Goal: Download file/media

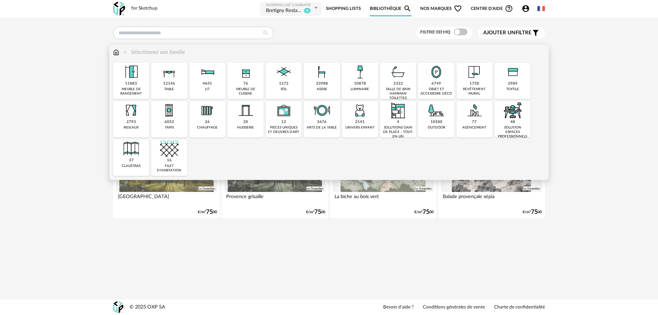
click at [326, 113] on img at bounding box center [322, 110] width 19 height 19
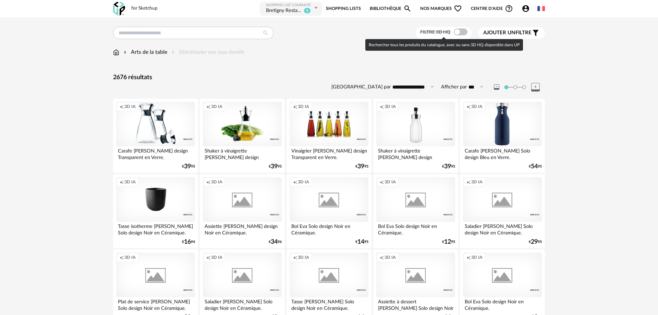
click at [455, 33] on span at bounding box center [461, 31] width 14 height 7
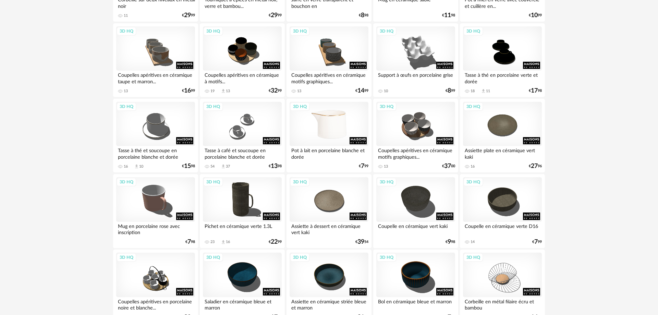
scroll to position [1340, 0]
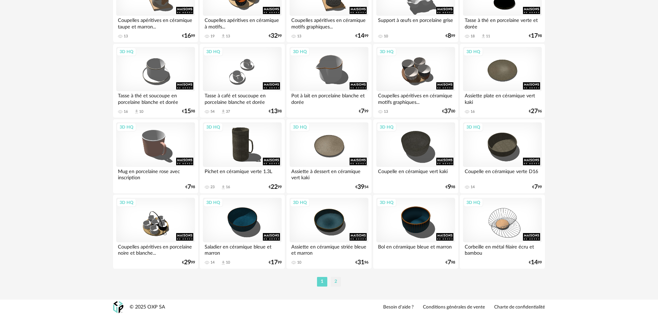
click at [333, 280] on li "2" at bounding box center [336, 282] width 10 height 10
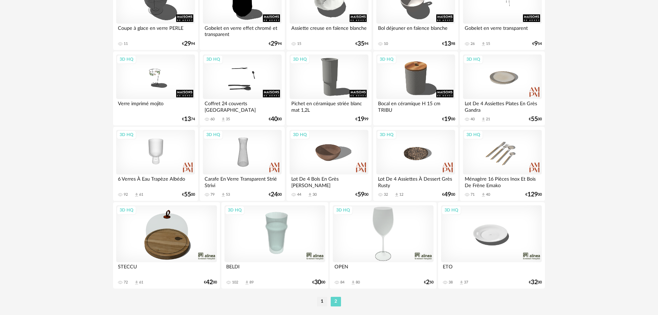
scroll to position [823, 0]
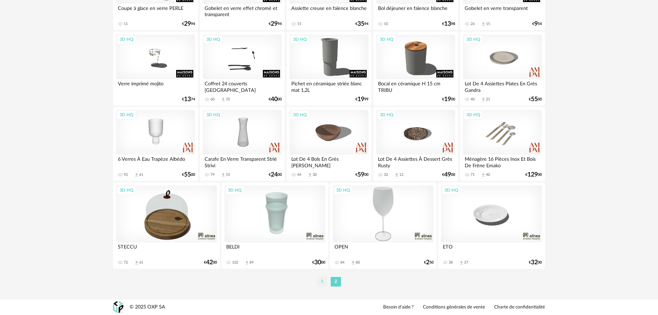
click at [322, 282] on li "1" at bounding box center [322, 282] width 10 height 10
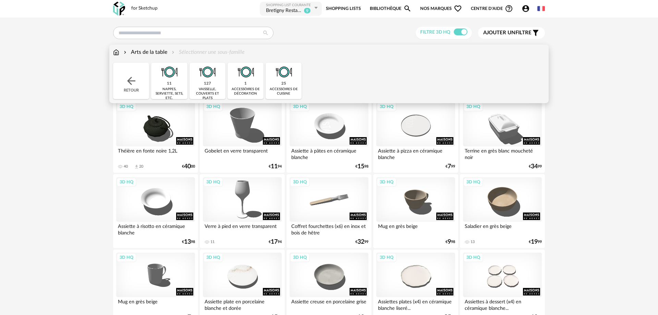
click at [130, 76] on img at bounding box center [131, 81] width 12 height 12
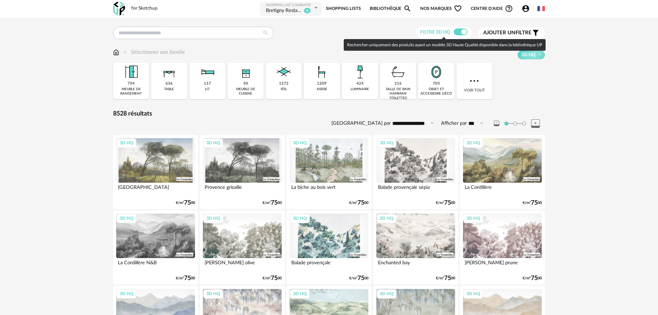
click at [461, 29] on span at bounding box center [461, 31] width 14 height 7
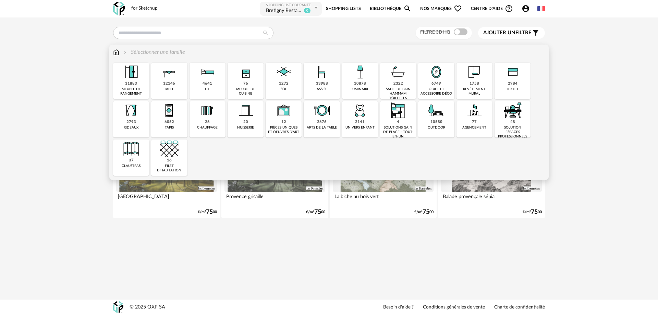
click at [327, 121] on div "2676 arts de la table" at bounding box center [322, 119] width 36 height 36
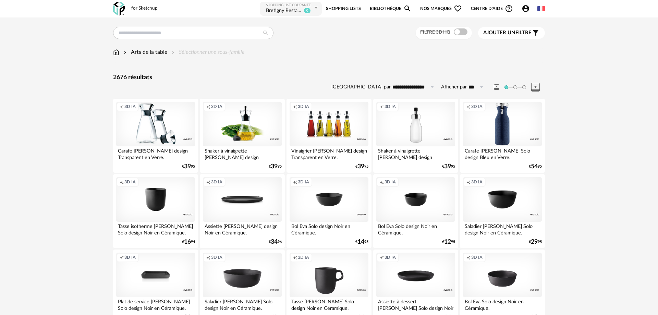
click at [161, 53] on div "Arts de la table" at bounding box center [144, 52] width 45 height 8
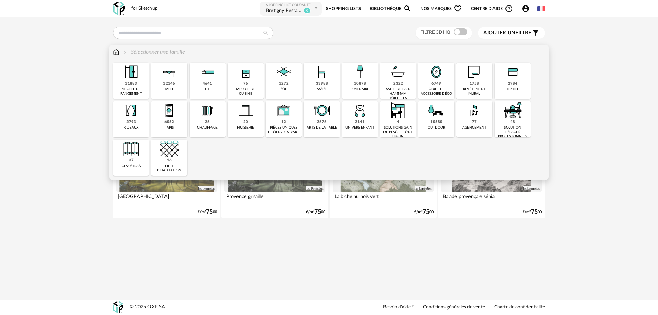
click at [433, 104] on img at bounding box center [436, 110] width 19 height 19
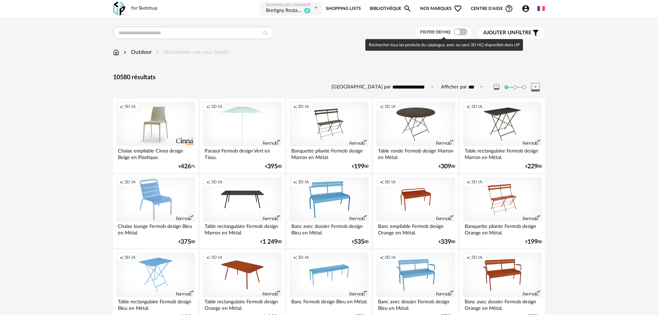
click at [457, 28] on div "Filtre 3D HQ" at bounding box center [444, 33] width 57 height 13
click at [454, 36] on div "Filtre 3D HQ" at bounding box center [444, 33] width 57 height 13
click at [455, 33] on span at bounding box center [461, 31] width 14 height 7
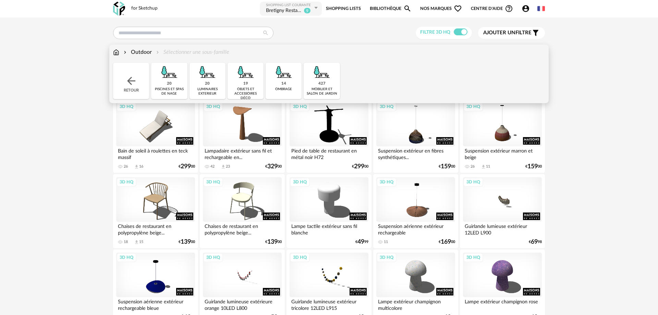
click at [289, 78] on img at bounding box center [284, 72] width 19 height 19
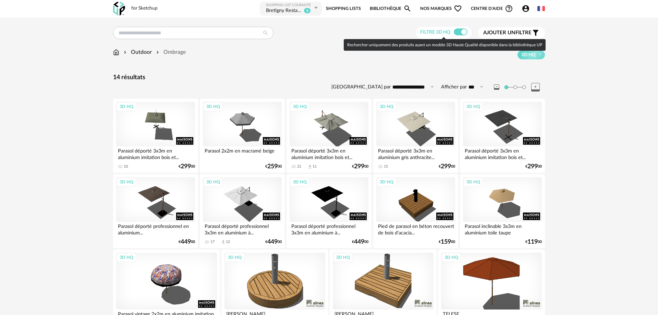
click at [464, 32] on span at bounding box center [461, 31] width 14 height 7
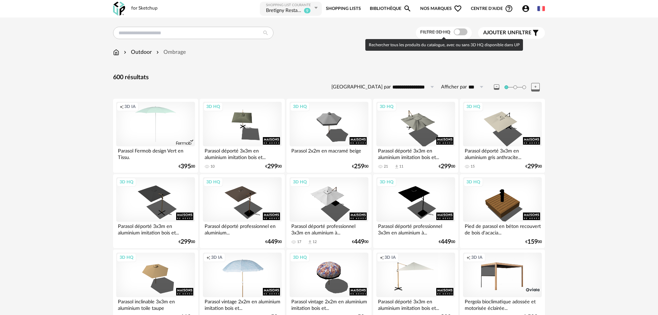
click at [461, 33] on span at bounding box center [461, 31] width 14 height 7
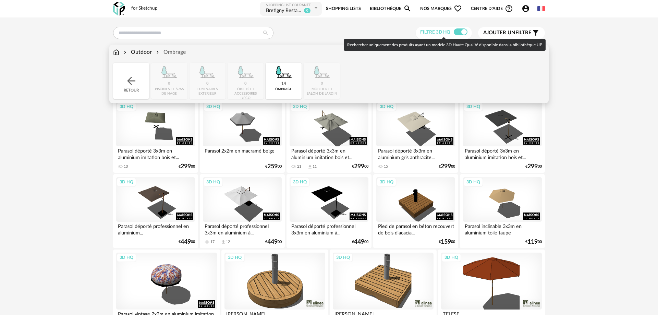
click at [150, 53] on div "Outdoor" at bounding box center [136, 52] width 29 height 8
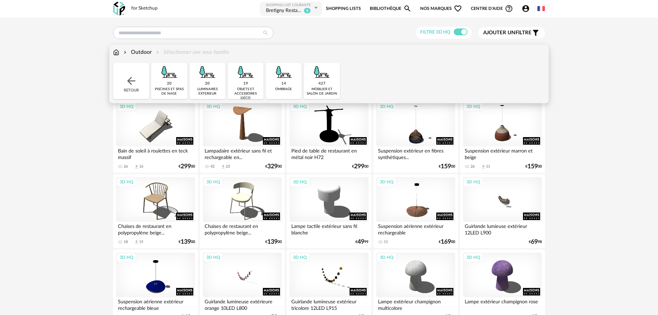
click at [253, 83] on div "19 objets et accessoires déco" at bounding box center [246, 81] width 36 height 36
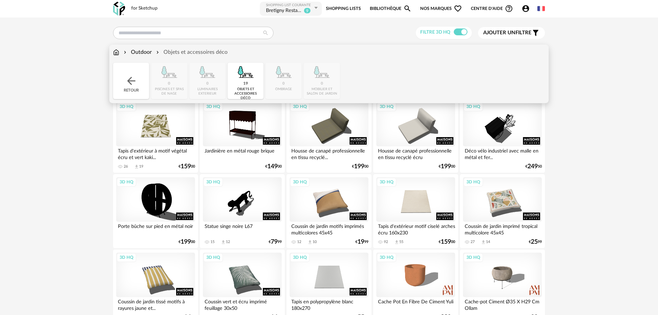
click at [199, 77] on div "Close icon Retour 0 piscines et spas de nage 0 luminaires exterieur 19 objets e…" at bounding box center [329, 81] width 432 height 36
click at [212, 84] on div "Close icon Retour 0 piscines et spas de nage 0 luminaires exterieur 19 objets e…" at bounding box center [329, 81] width 432 height 36
click at [125, 71] on div "Retour" at bounding box center [131, 81] width 36 height 36
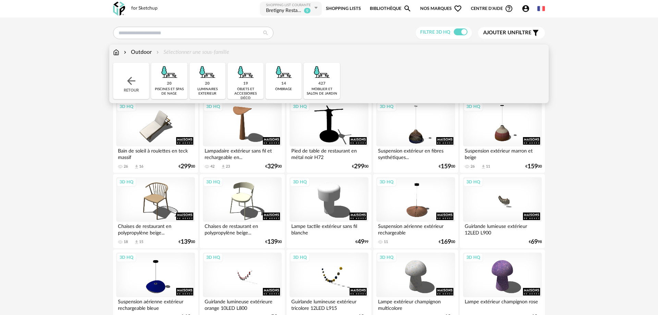
click at [204, 78] on img at bounding box center [207, 72] width 19 height 19
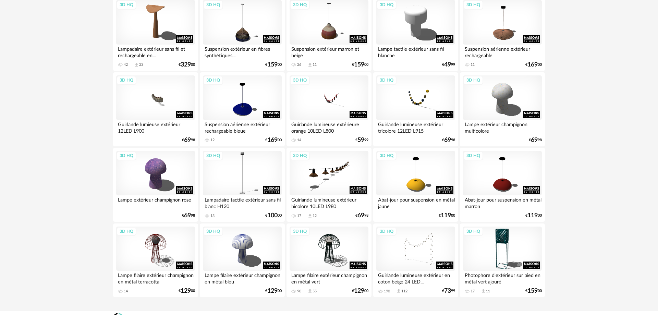
scroll to position [105, 0]
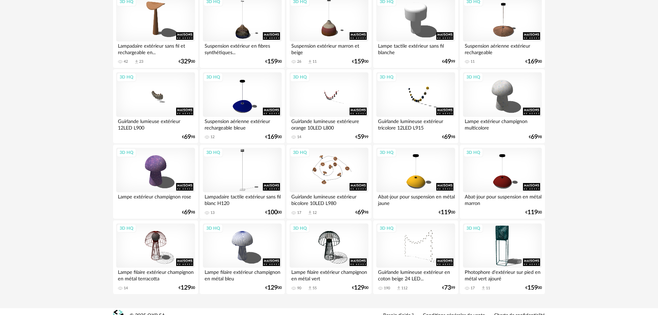
click at [320, 169] on div "3D HQ" at bounding box center [329, 170] width 79 height 45
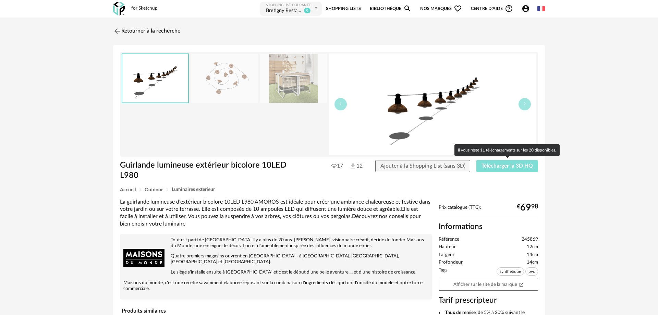
click at [510, 164] on span "Télécharger la 3D HQ" at bounding box center [507, 165] width 51 height 5
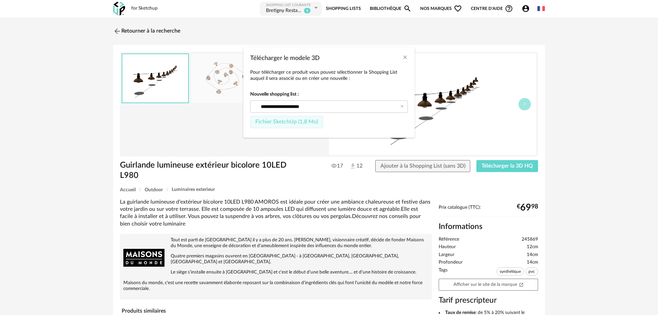
click at [285, 118] on button "Fichier SketchUp (1,8 Mo)" at bounding box center [286, 122] width 73 height 12
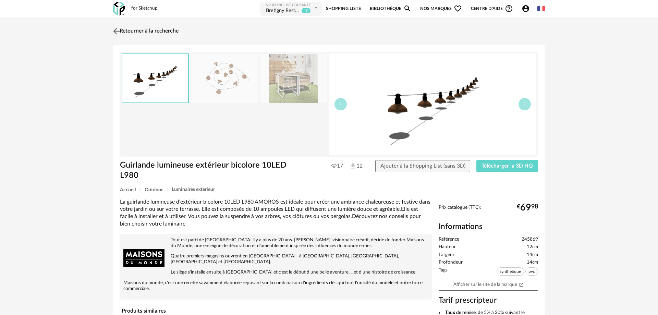
click at [141, 27] on link "Retourner à la recherche" at bounding box center [144, 31] width 67 height 15
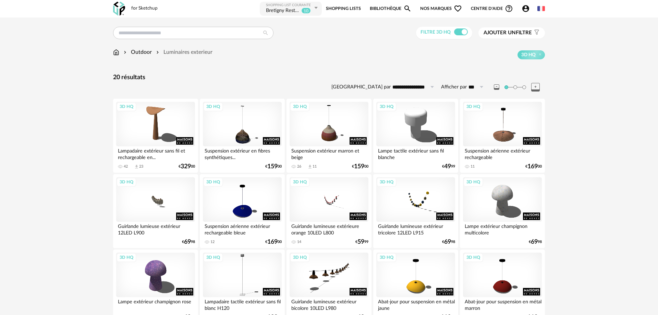
click at [146, 49] on div "Outdoor" at bounding box center [136, 52] width 29 height 8
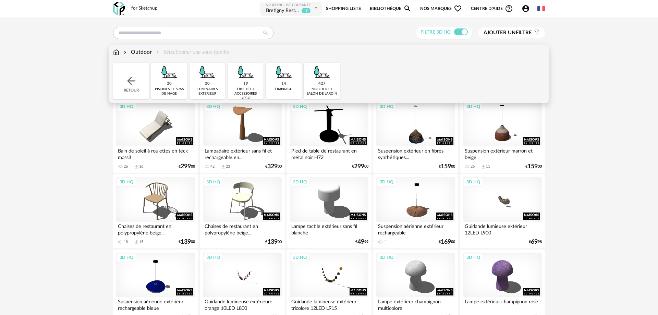
click at [329, 73] on img at bounding box center [322, 72] width 19 height 19
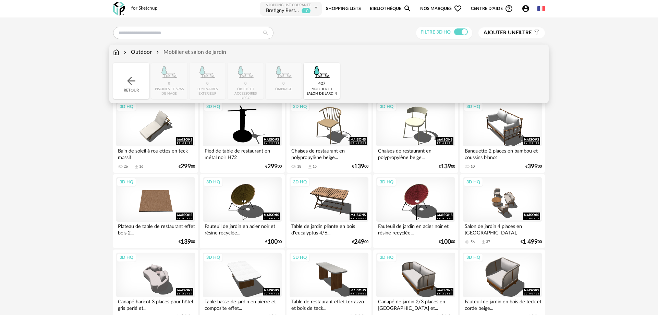
click at [135, 51] on div "Outdoor" at bounding box center [136, 52] width 29 height 8
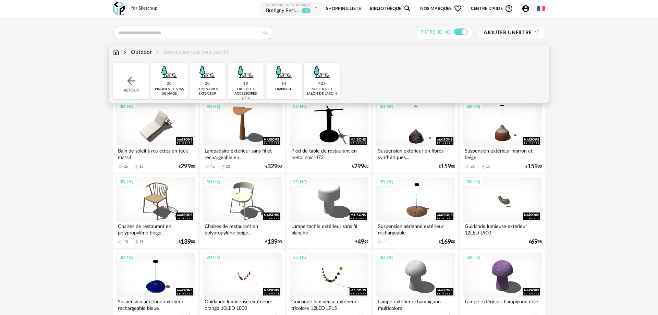
click at [209, 86] on div "20" at bounding box center [207, 83] width 5 height 5
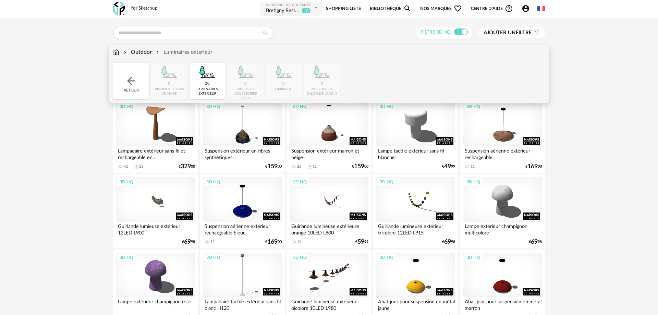
click at [136, 50] on div "Outdoor" at bounding box center [136, 52] width 29 height 8
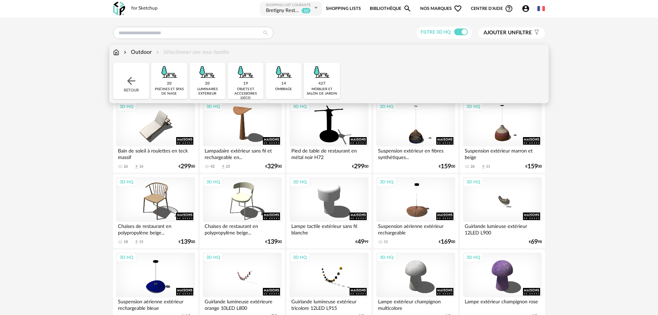
click at [162, 73] on img at bounding box center [169, 72] width 19 height 19
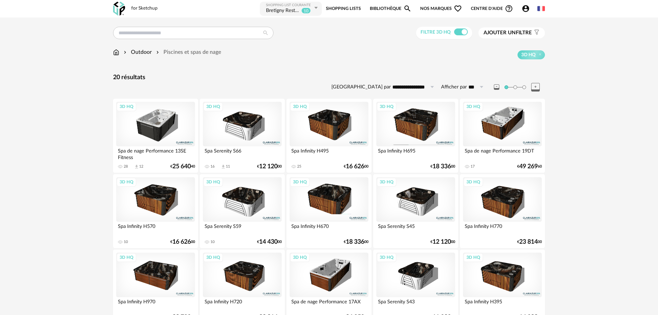
click at [145, 53] on div "Outdoor" at bounding box center [136, 52] width 29 height 8
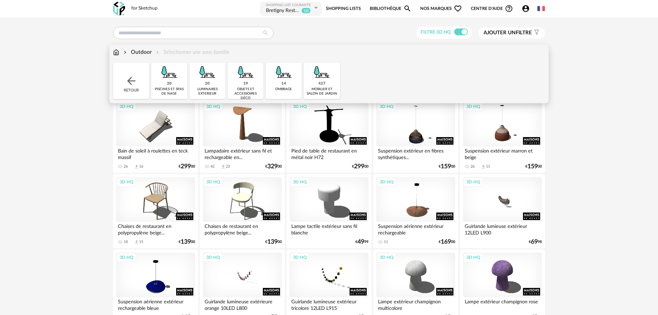
click at [127, 80] on img at bounding box center [131, 81] width 12 height 12
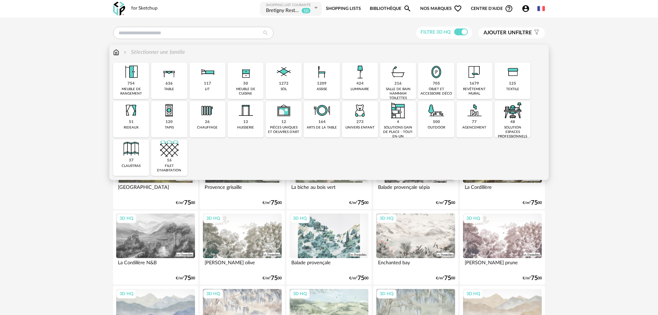
click at [477, 119] on img at bounding box center [474, 110] width 19 height 19
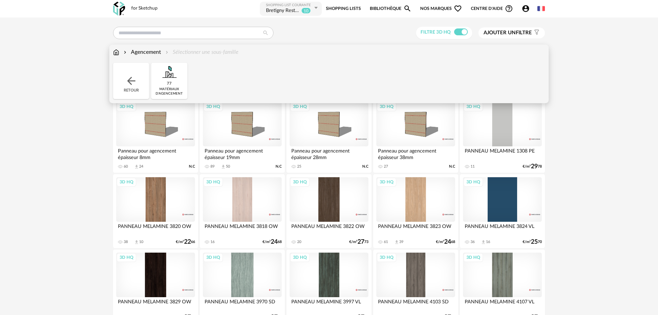
click at [148, 51] on div "Agencement" at bounding box center [141, 52] width 39 height 8
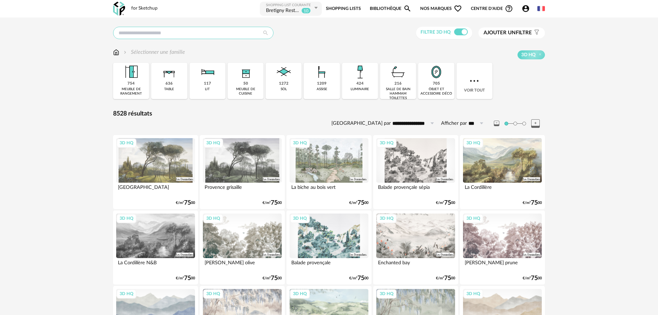
click at [182, 28] on input "text" at bounding box center [193, 33] width 160 height 12
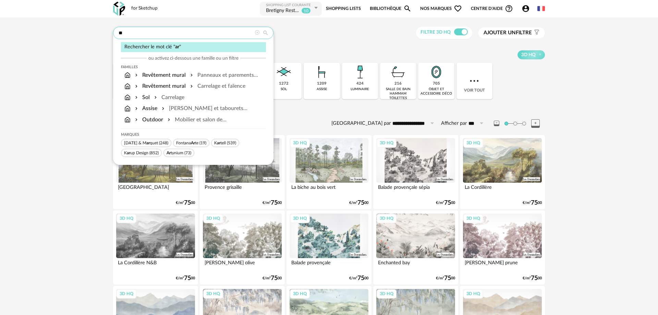
type input "*"
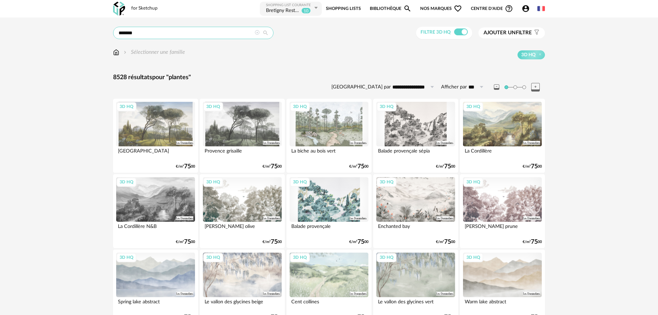
type input "*******"
type input "**********"
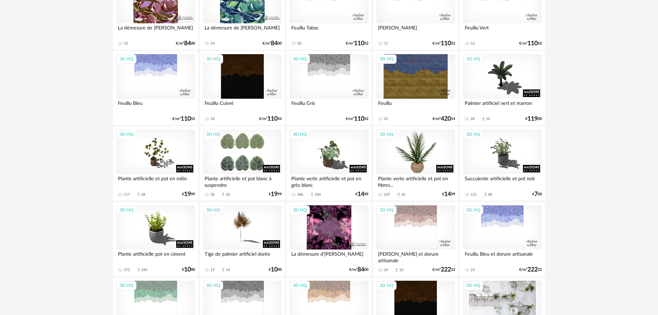
scroll to position [140, 0]
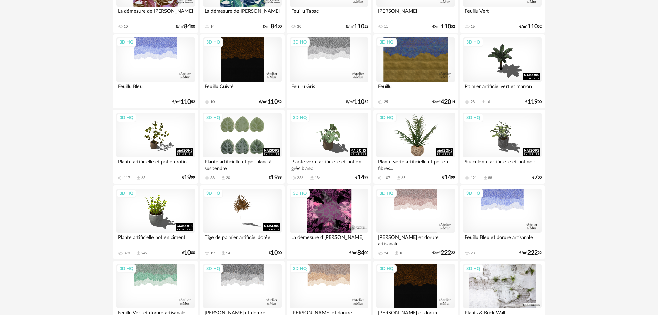
click at [408, 148] on div "3D HQ" at bounding box center [415, 135] width 79 height 45
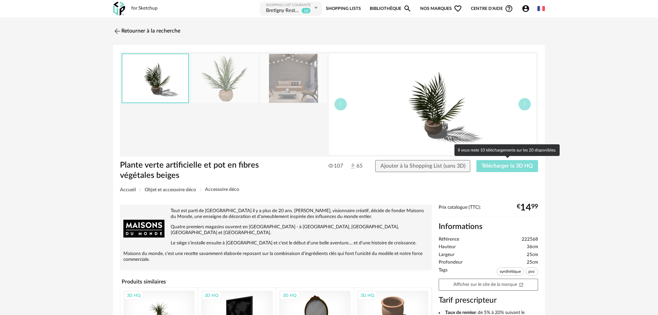
click at [502, 170] on button "Télécharger la 3D HQ" at bounding box center [508, 166] width 62 height 12
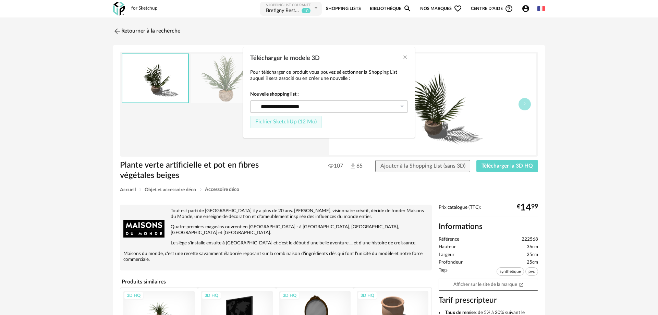
click at [288, 116] on button "Fichier SketchUp (12 Mo)" at bounding box center [286, 122] width 72 height 12
